Goal: Connect with others: Connect with others

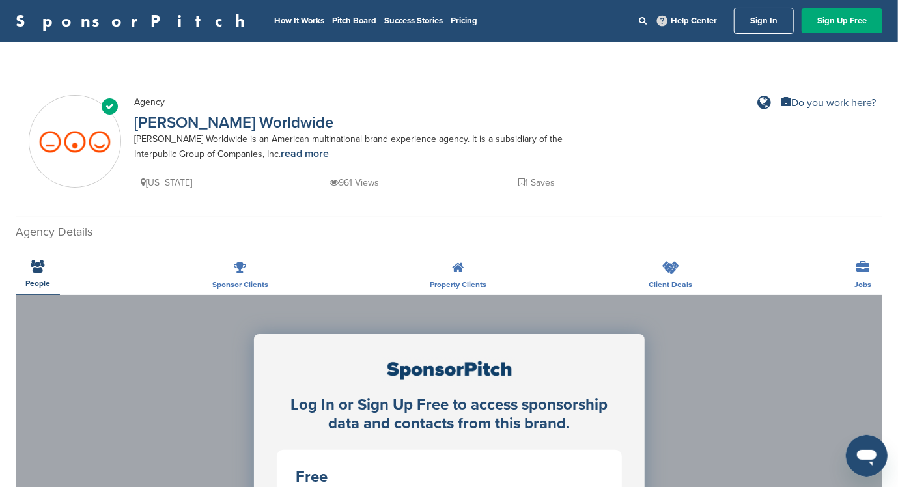
click at [36, 269] on icon at bounding box center [38, 266] width 14 height 13
click at [768, 14] on link "Sign In" at bounding box center [764, 21] width 60 height 26
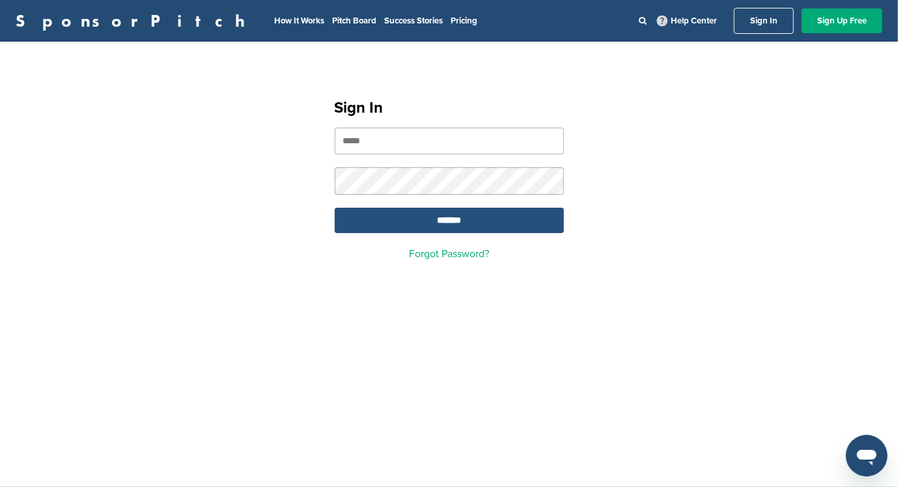
type input "**********"
click at [436, 223] on input "*******" at bounding box center [449, 220] width 229 height 25
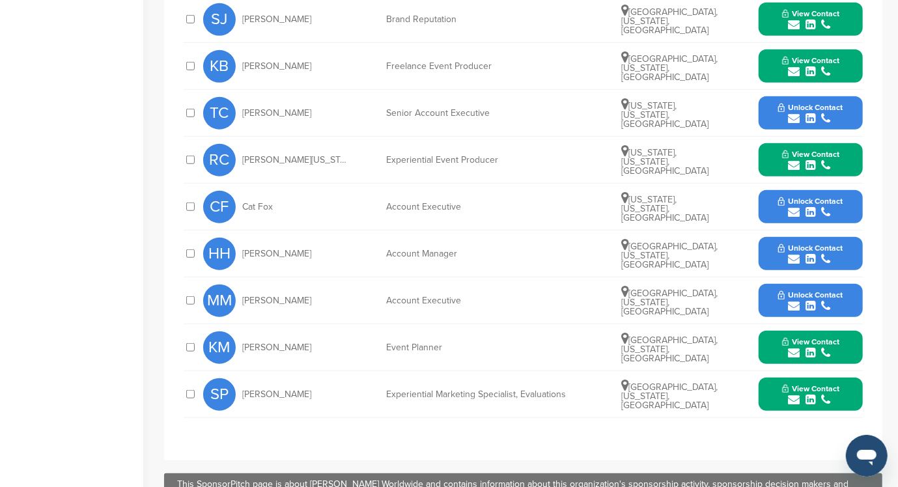
scroll to position [521, 0]
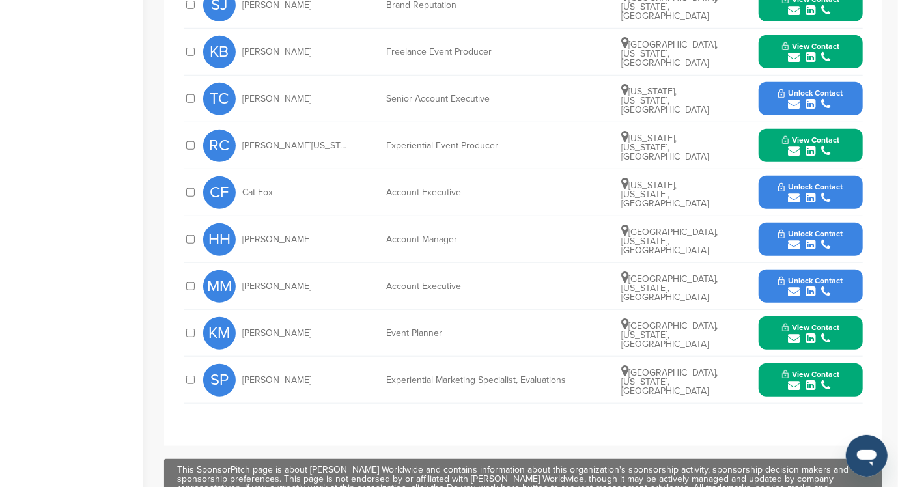
click at [797, 192] on icon "submit" at bounding box center [794, 198] width 12 height 12
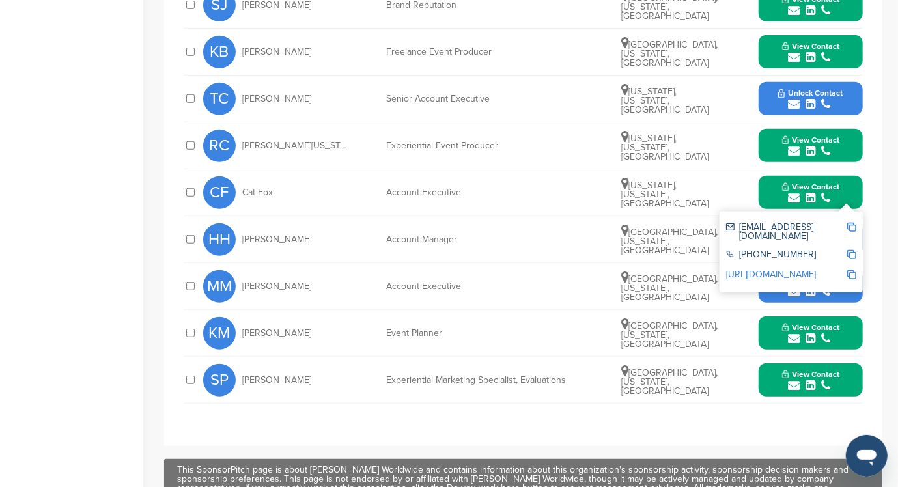
click at [800, 287] on div "submit" at bounding box center [810, 292] width 64 height 12
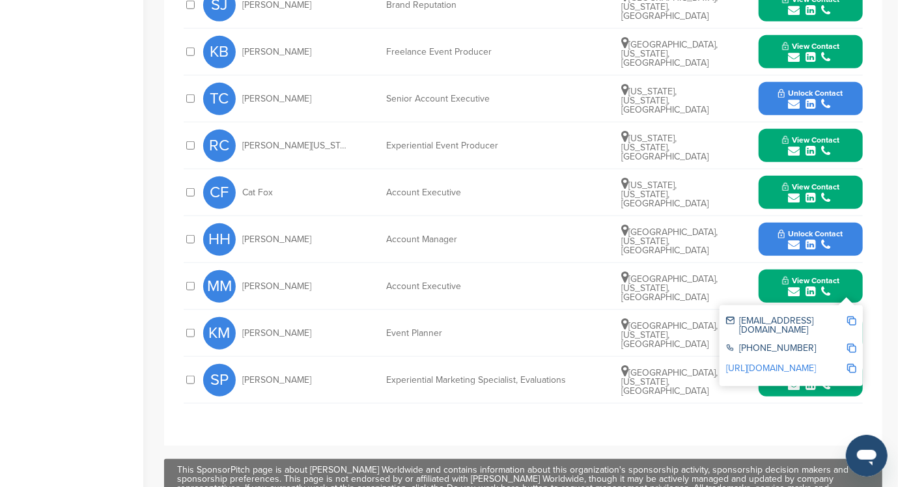
click at [808, 234] on span "Unlock Contact" at bounding box center [810, 233] width 64 height 9
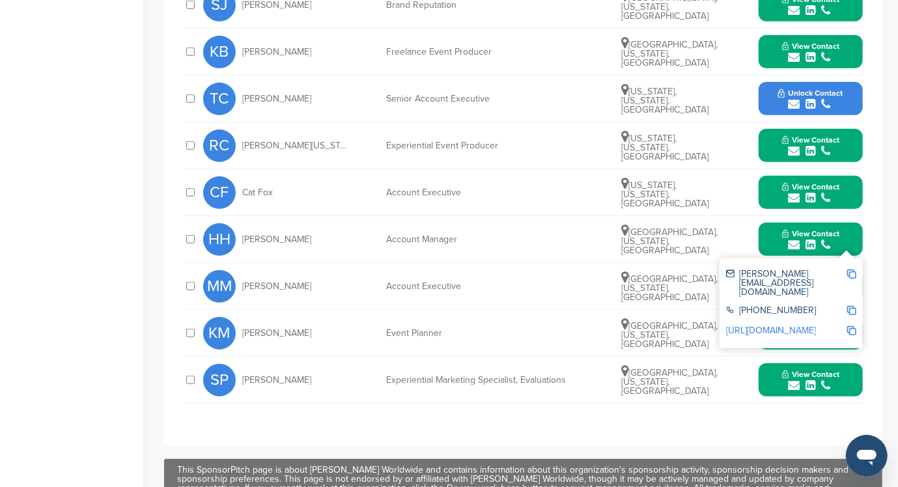
click at [807, 92] on span "Unlock Contact" at bounding box center [810, 93] width 64 height 9
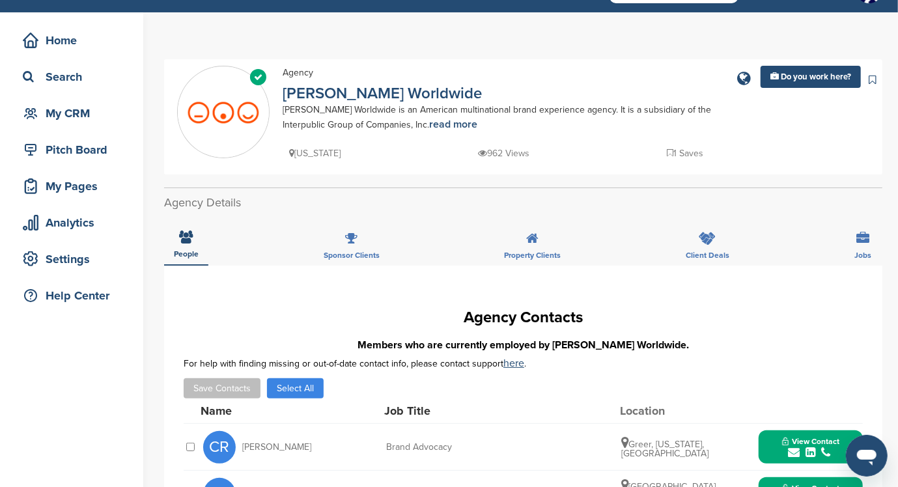
scroll to position [0, 0]
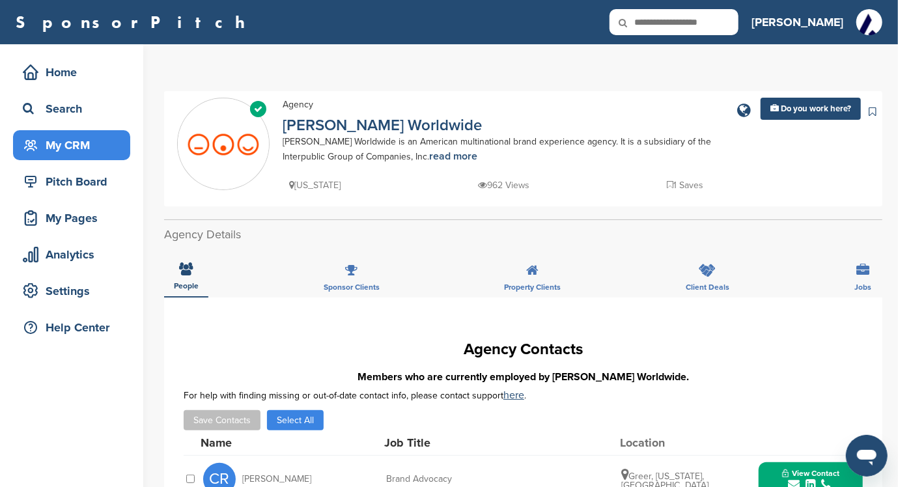
click at [56, 152] on div "My CRM" at bounding box center [75, 145] width 111 height 23
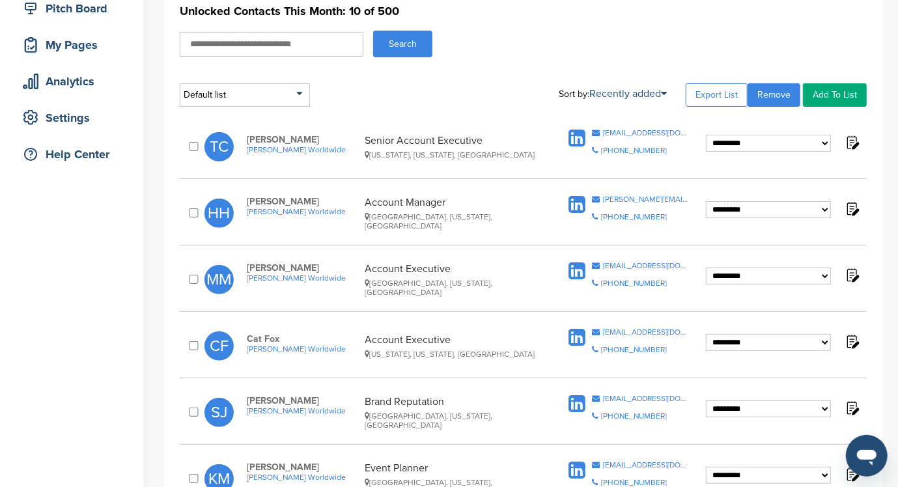
scroll to position [260, 0]
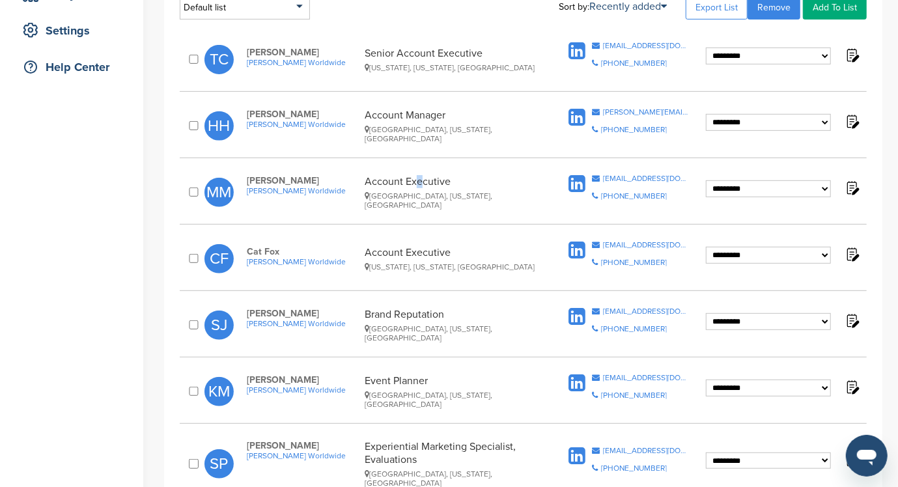
drag, startPoint x: 413, startPoint y: 175, endPoint x: 417, endPoint y: 184, distance: 9.3
click at [417, 184] on div "**********" at bounding box center [523, 192] width 687 height 48
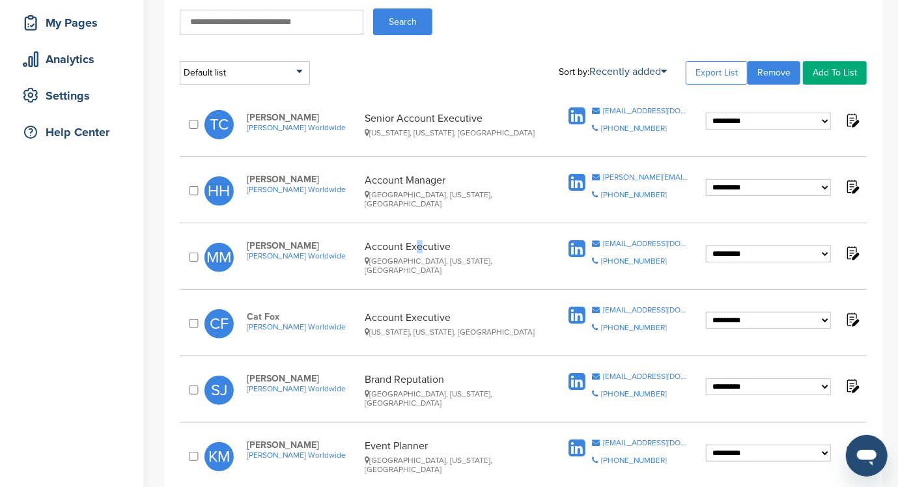
scroll to position [0, 0]
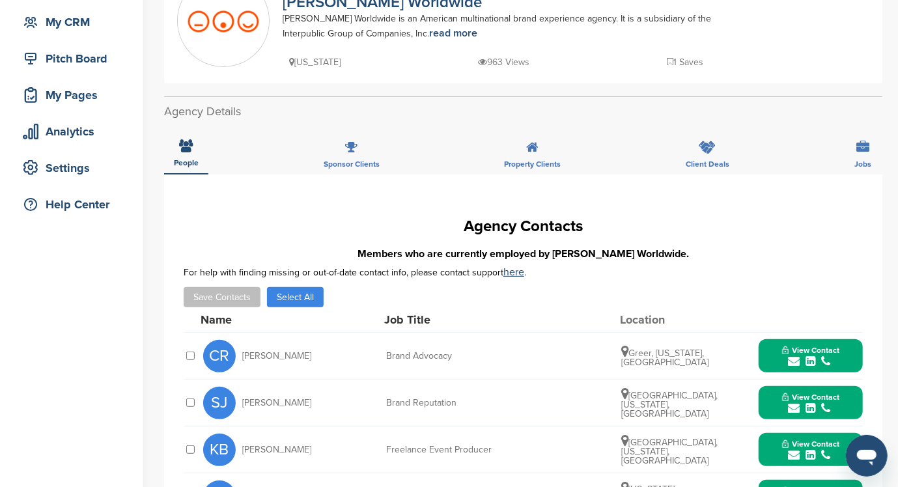
scroll to position [87, 0]
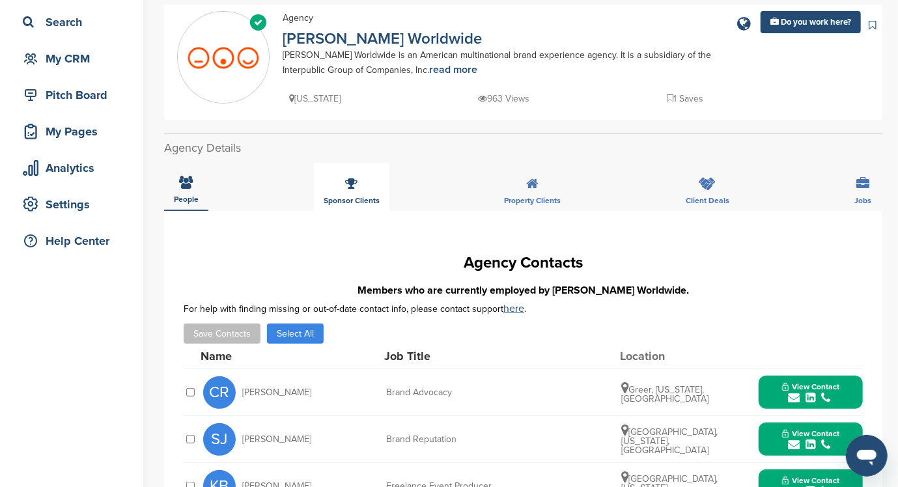
click at [348, 187] on icon at bounding box center [351, 183] width 12 height 13
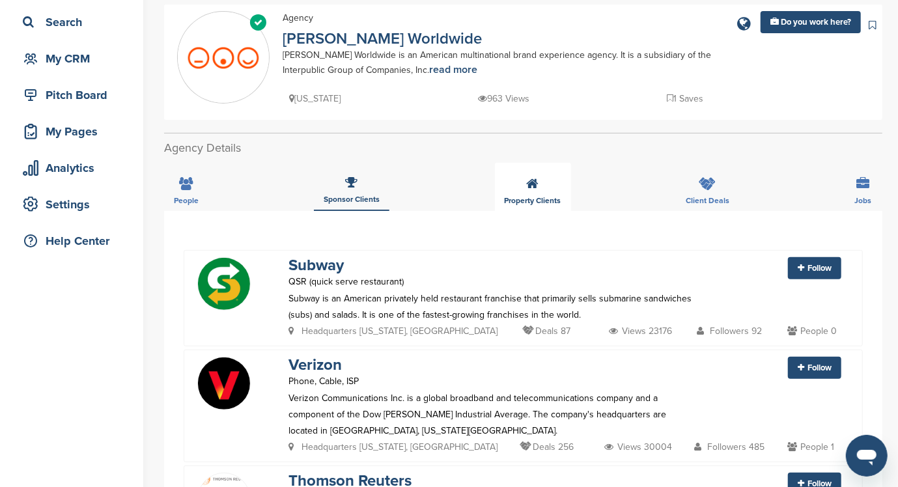
click at [539, 184] on icon at bounding box center [533, 183] width 12 height 13
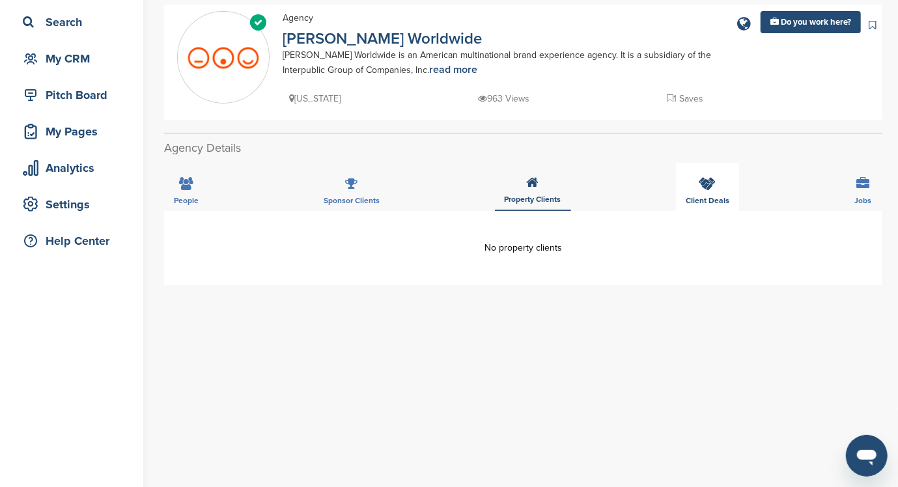
click at [709, 193] on div "Client Deals" at bounding box center [707, 187] width 63 height 48
click at [863, 192] on div "Jobs" at bounding box center [863, 187] width 36 height 48
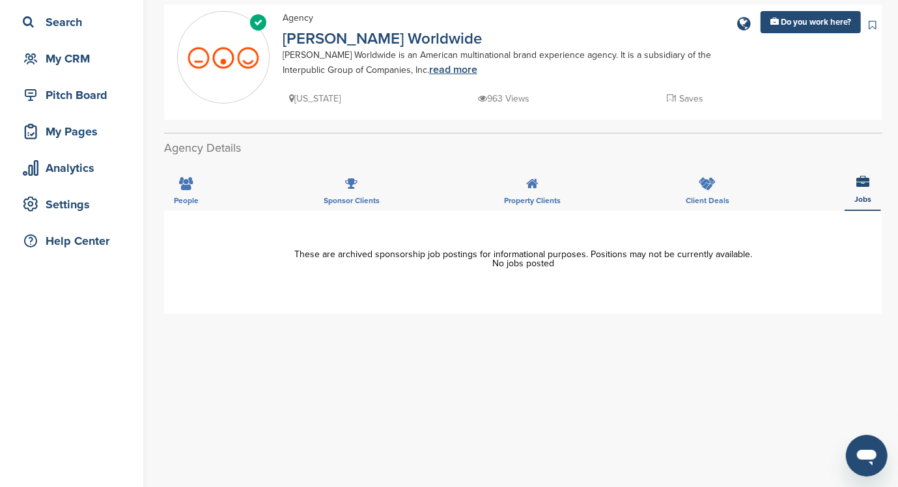
click at [429, 68] on link "read more" at bounding box center [453, 69] width 48 height 13
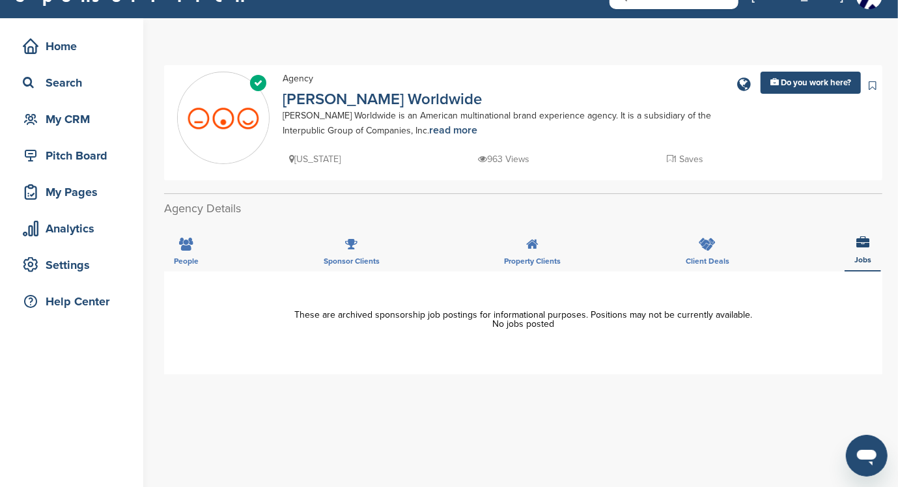
scroll to position [0, 0]
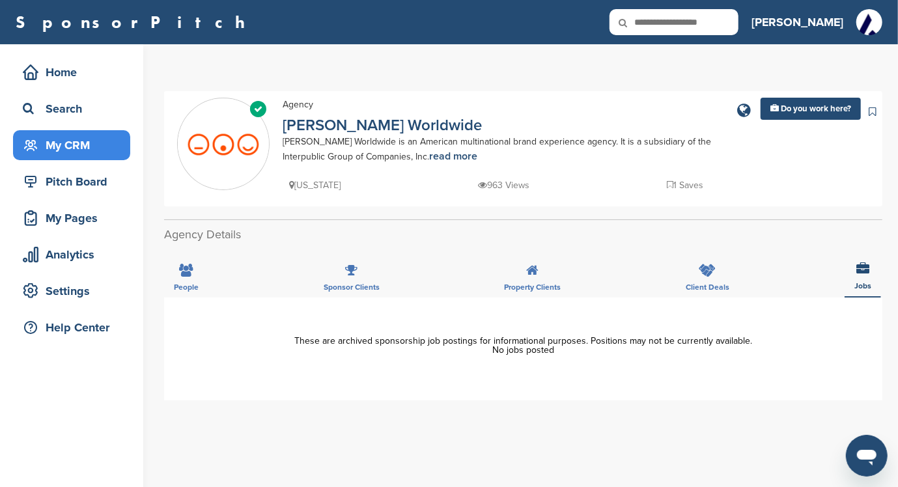
click at [68, 145] on div "My CRM" at bounding box center [75, 145] width 111 height 23
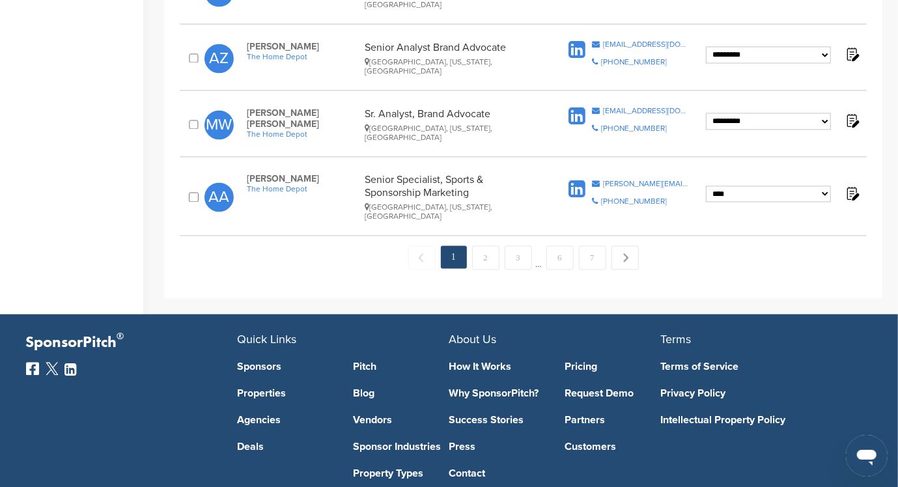
scroll to position [1389, 0]
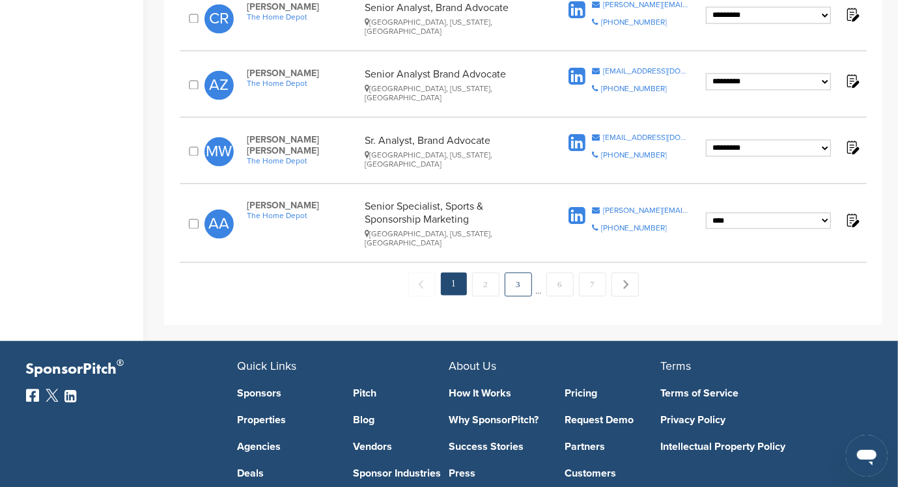
click at [522, 272] on link "3" at bounding box center [518, 284] width 27 height 24
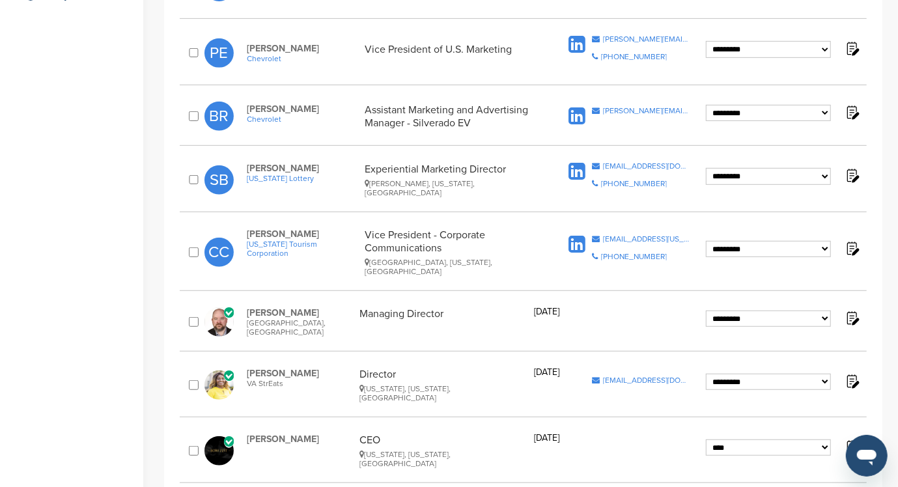
scroll to position [434, 0]
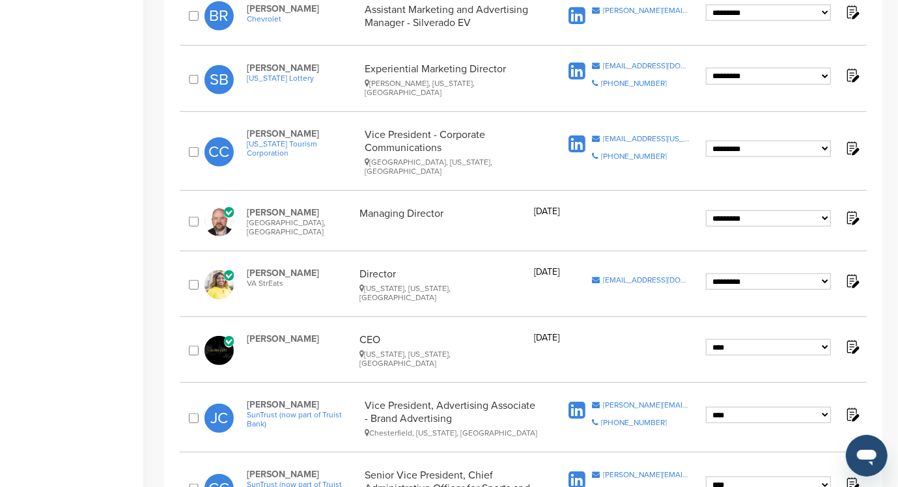
click at [115, 179] on div "Home Search My CRM Pitch Board My Pages Analytics Settings Help Center" at bounding box center [71, 457] width 143 height 1692
click at [218, 208] on img at bounding box center [218, 221] width 29 height 29
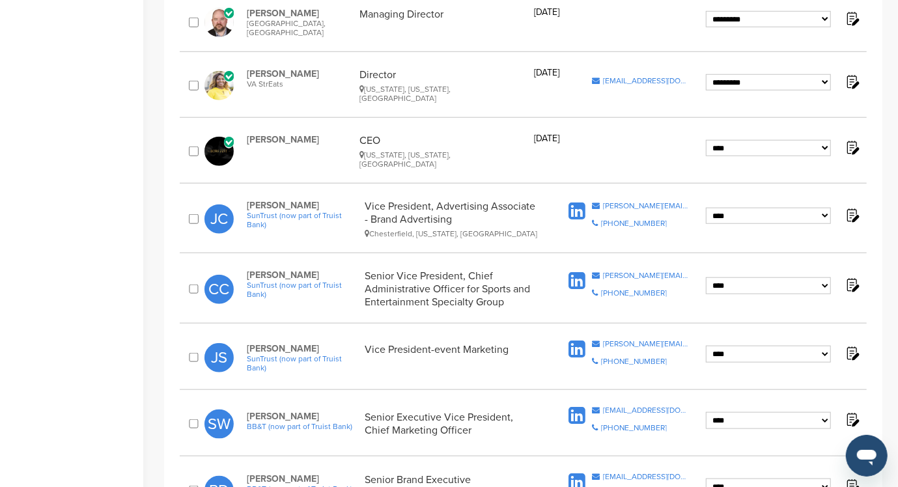
scroll to position [608, 0]
